Goal: Check status

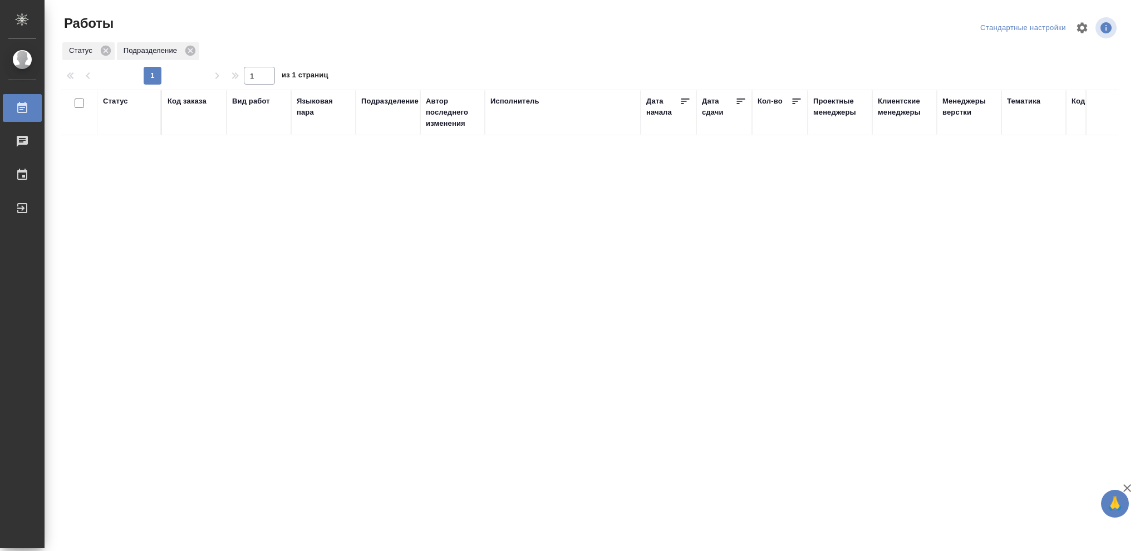
click at [119, 102] on div "Статус" at bounding box center [115, 101] width 25 height 11
click at [125, 130] on icon at bounding box center [124, 130] width 4 height 4
click at [381, 127] on icon at bounding box center [383, 127] width 8 height 8
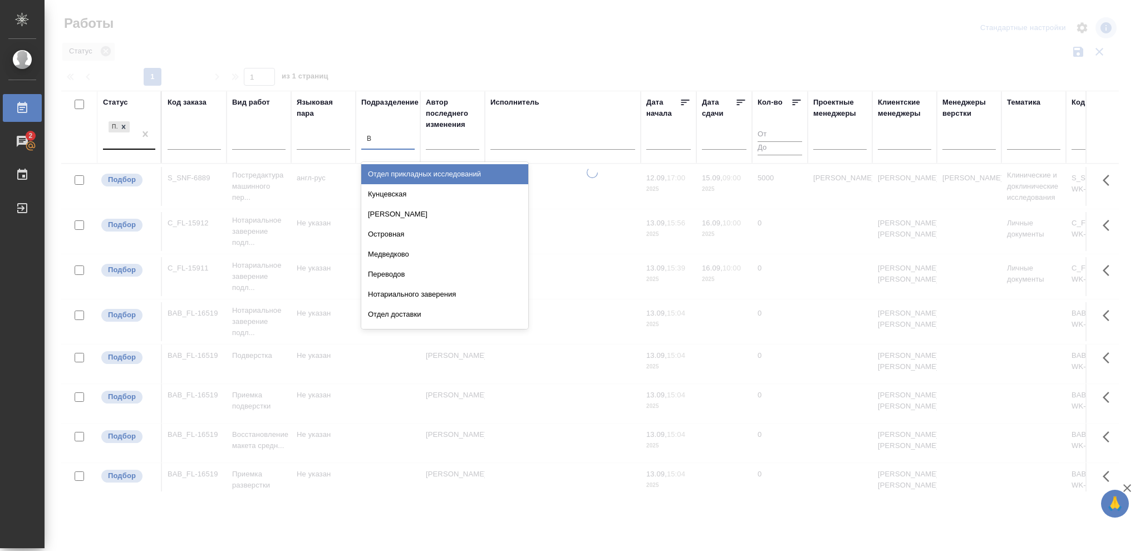
type input "ВЕ"
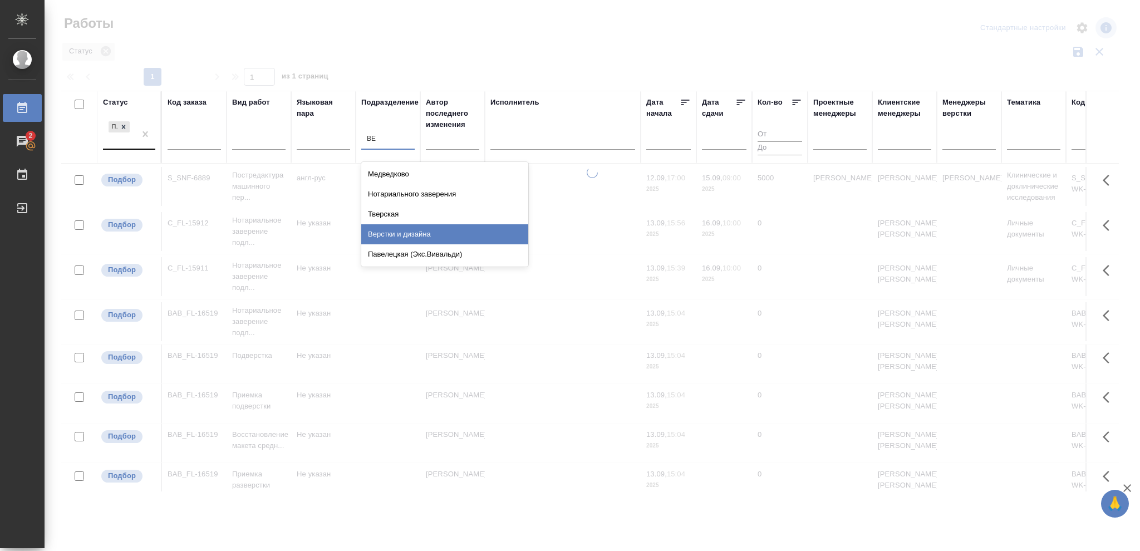
click at [423, 235] on div "Верстки и дизайна" at bounding box center [444, 234] width 167 height 20
